Goal: Information Seeking & Learning: Learn about a topic

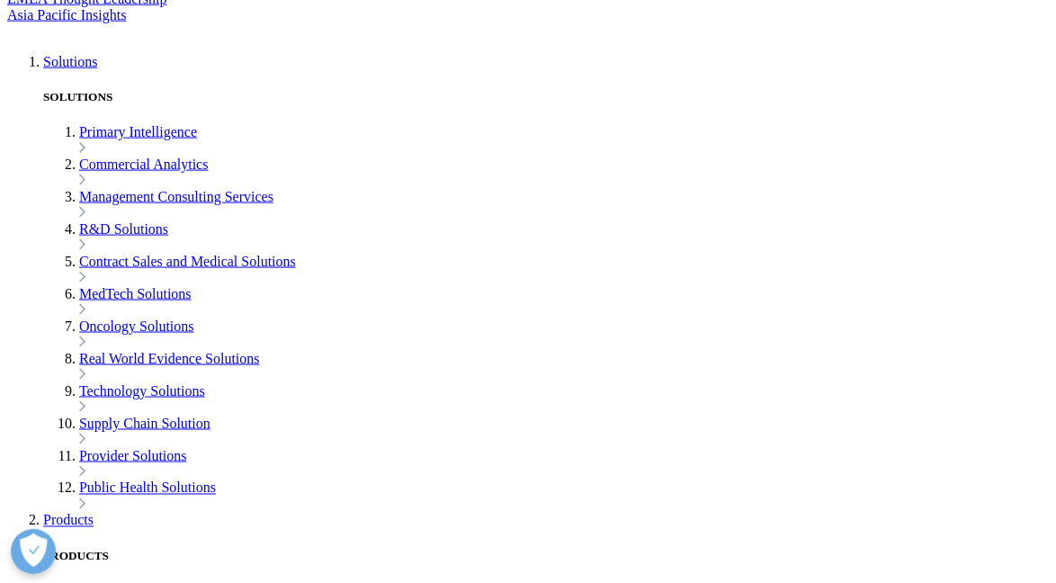
scroll to position [3535, 0]
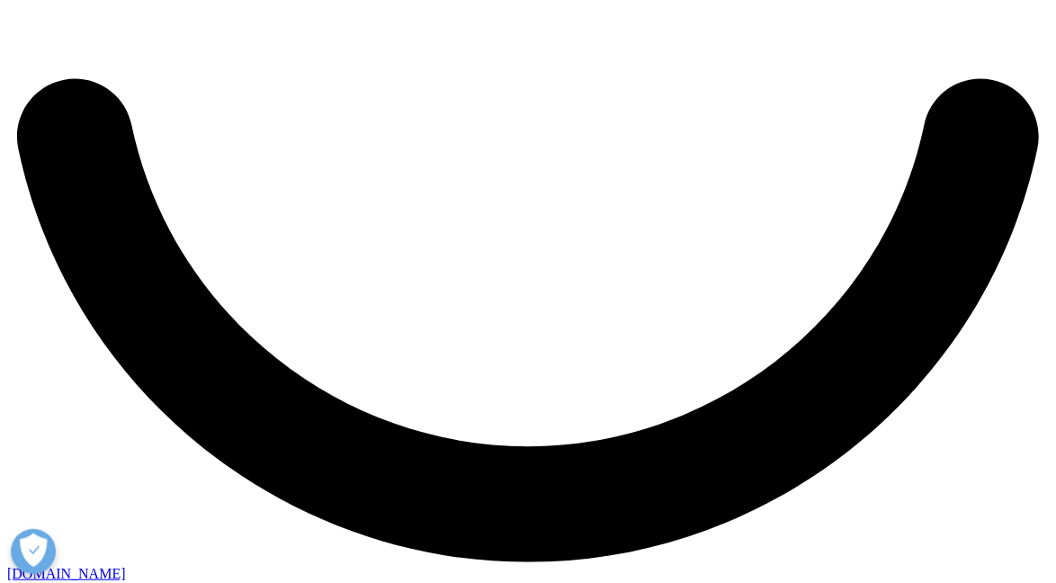
scroll to position [2625, 0]
